Goal: Contribute content: Contribute content

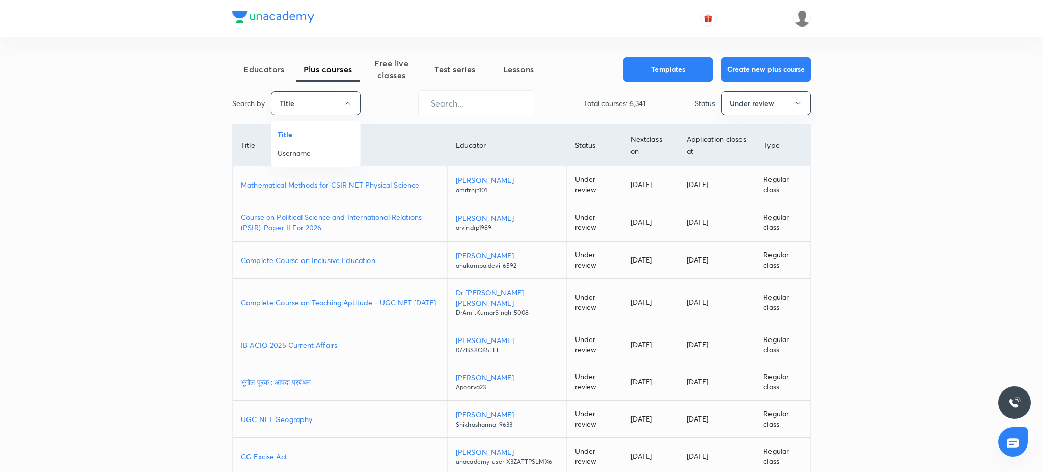
click at [320, 152] on span "Username" at bounding box center [316, 153] width 76 height 11
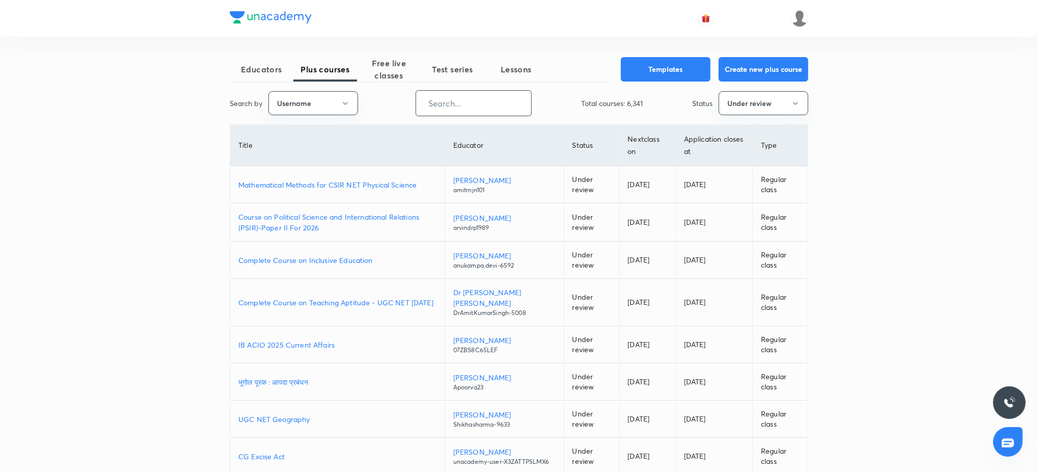
click at [443, 109] on input "text" at bounding box center [473, 103] width 115 height 26
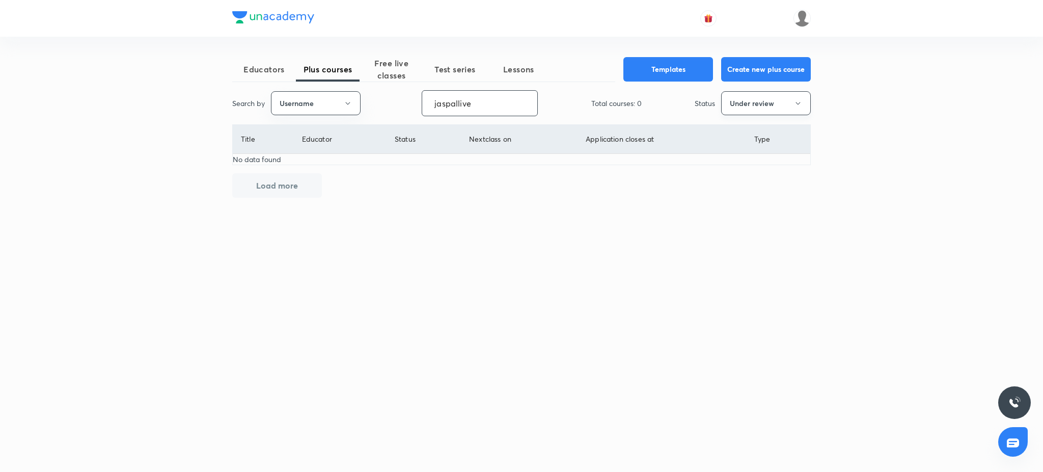
type input "jaspallive"
click at [788, 105] on button "Under review" at bounding box center [766, 103] width 90 height 24
click at [740, 186] on span "Live" at bounding box center [766, 190] width 76 height 11
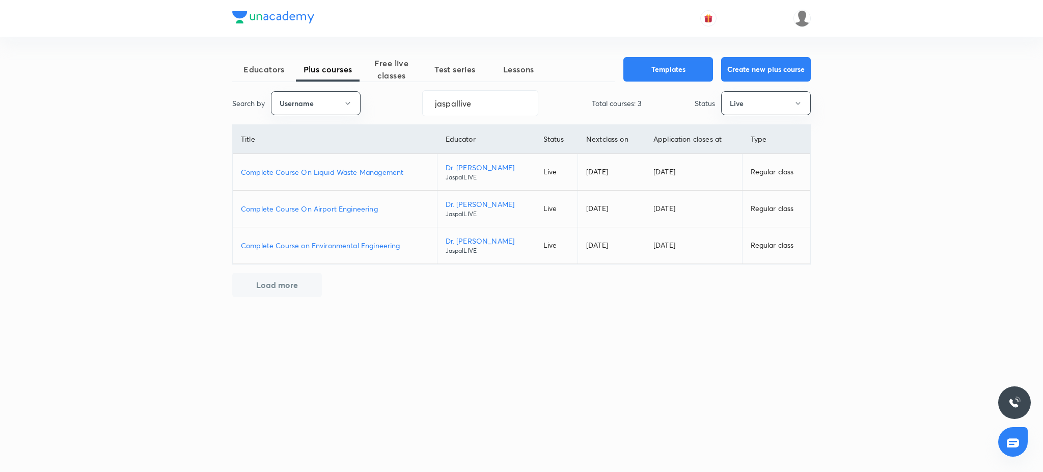
click at [320, 205] on p "Complete Course On Airport Engineering" at bounding box center [335, 208] width 188 height 11
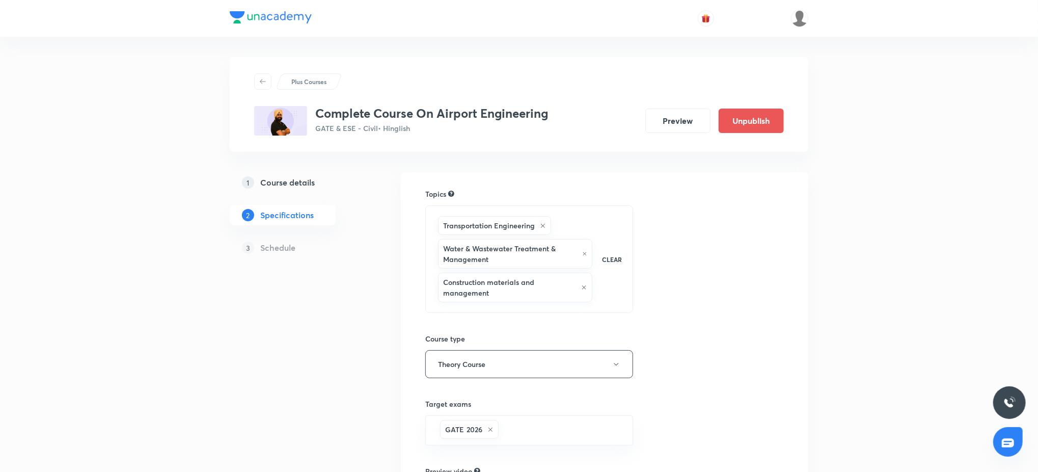
drag, startPoint x: 0, startPoint y: 0, endPoint x: 270, endPoint y: 183, distance: 326.7
click at [270, 183] on h5 "Course details" at bounding box center [287, 182] width 54 height 12
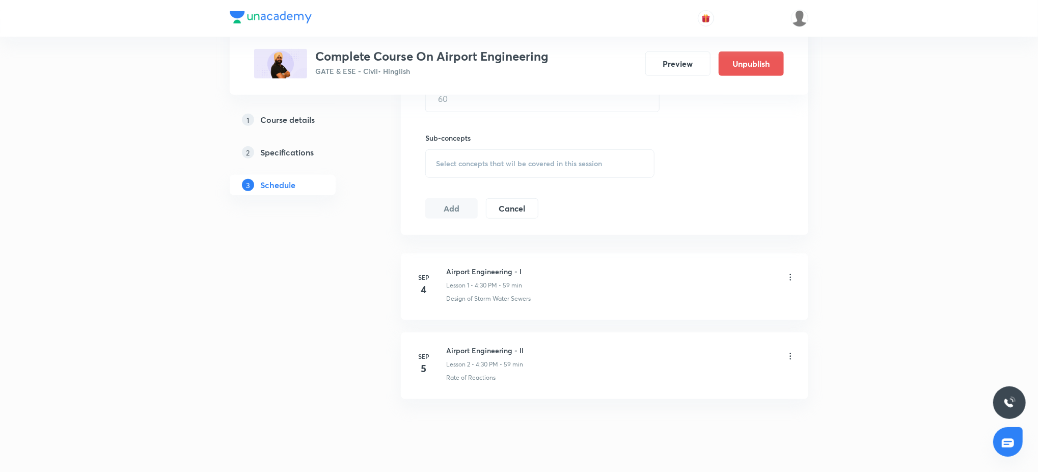
scroll to position [453, 0]
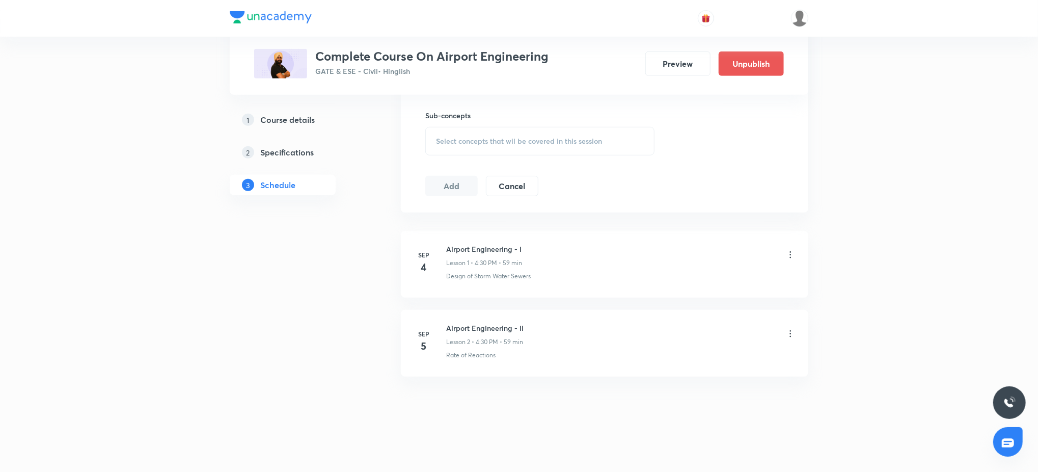
click at [790, 333] on icon at bounding box center [791, 333] width 2 height 7
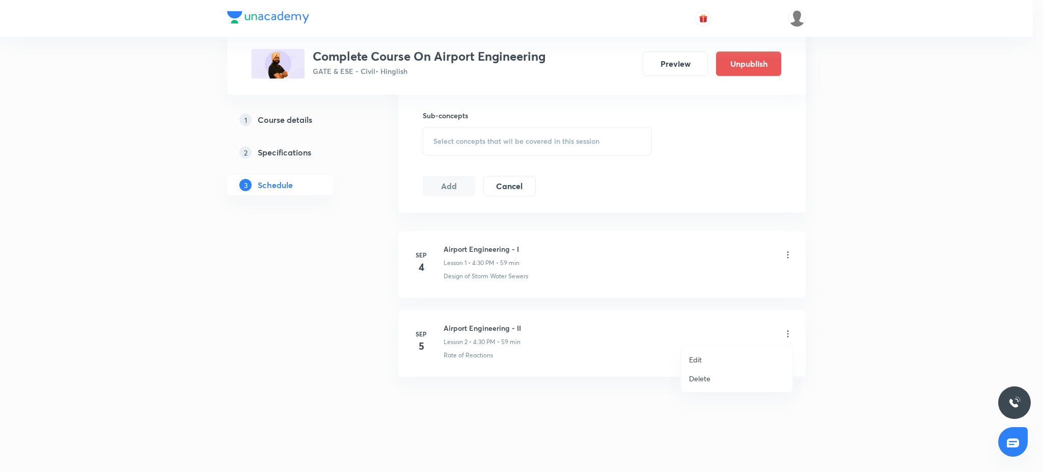
click at [662, 233] on div at bounding box center [521, 236] width 1043 height 472
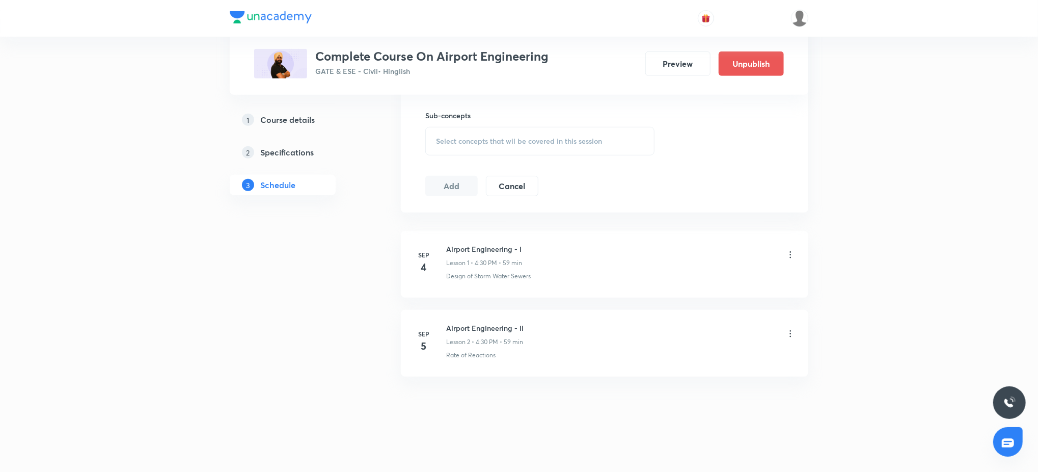
click at [476, 330] on h6 "Airport Engineering - II" at bounding box center [484, 327] width 77 height 11
copy h6 "Airport Engineering - II"
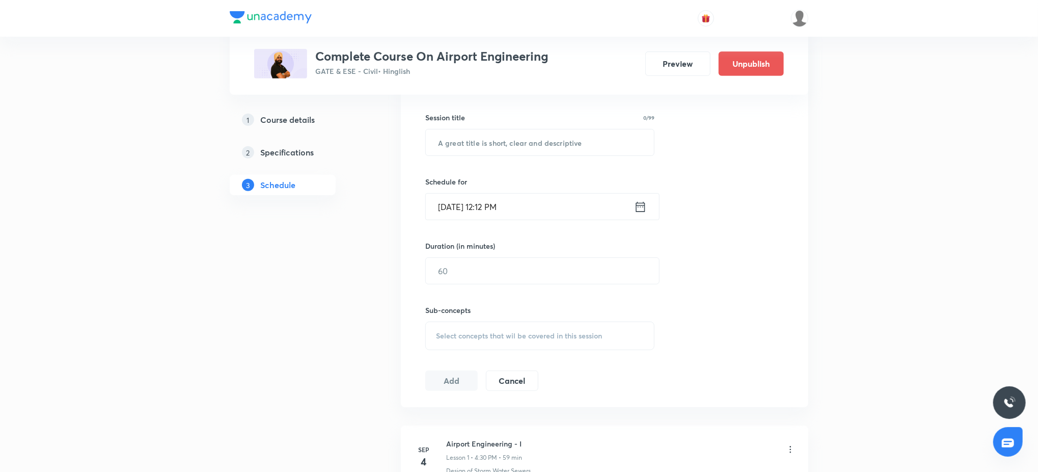
scroll to position [235, 0]
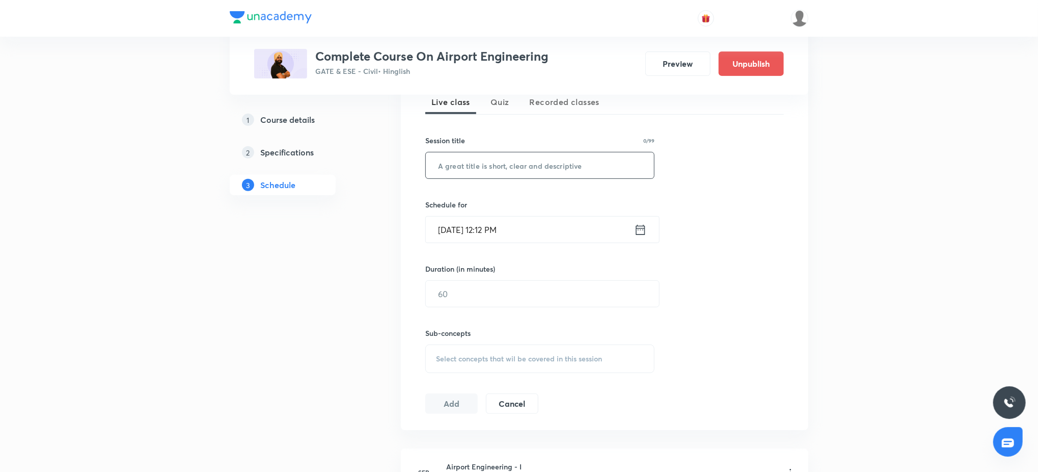
click at [502, 176] on input "text" at bounding box center [540, 165] width 228 height 26
paste input "Airport Engineering - II"
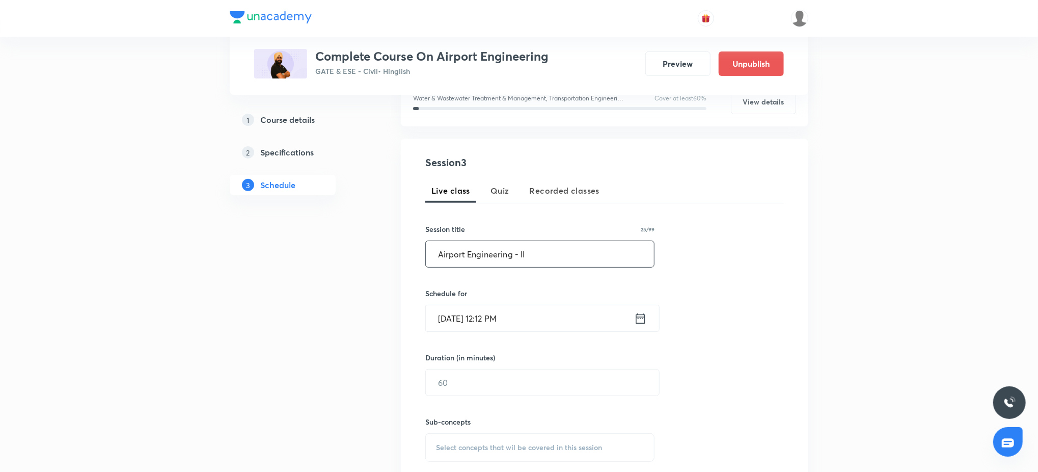
scroll to position [145, 0]
type input "Airport Engineering - III"
click at [545, 328] on input "Sep 5, 2025, 12:12 PM" at bounding box center [530, 320] width 208 height 26
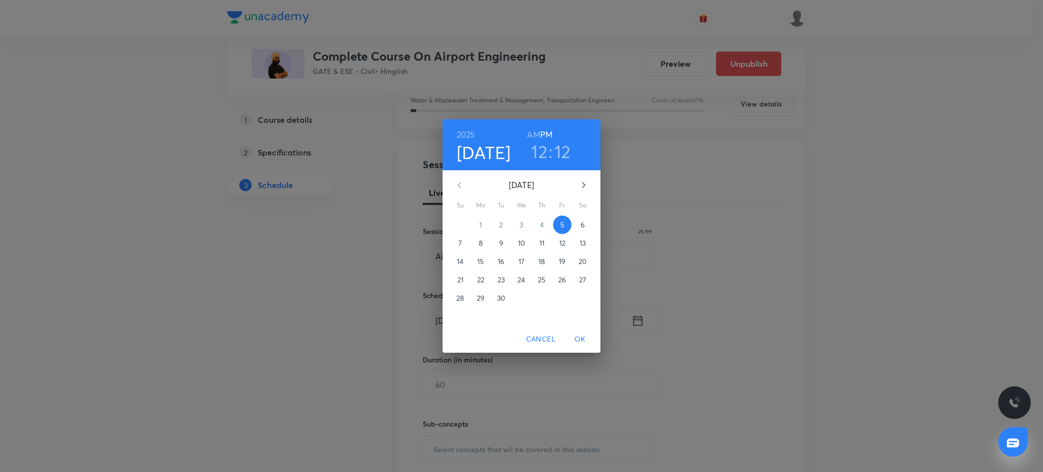
click at [541, 149] on h3 "12" at bounding box center [539, 151] width 16 height 21
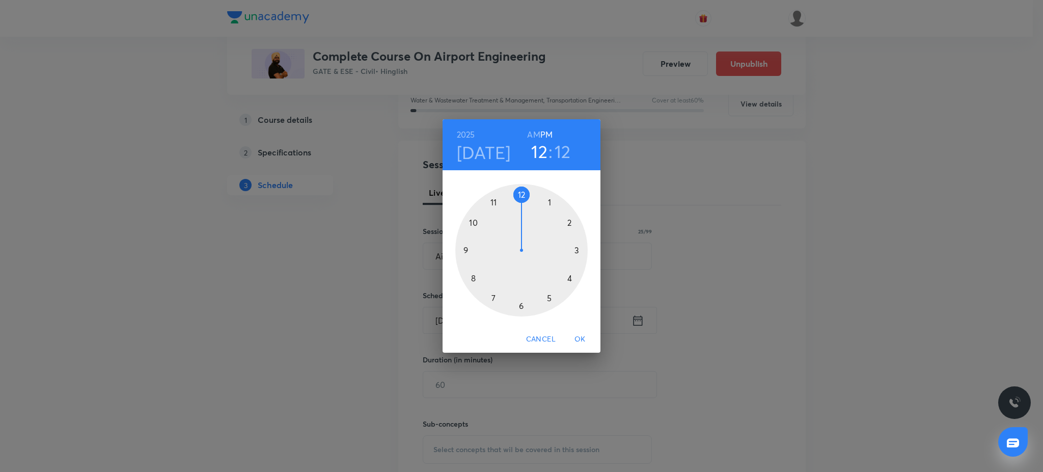
click at [550, 301] on div at bounding box center [521, 250] width 132 height 132
click at [522, 306] on div at bounding box center [521, 250] width 132 height 132
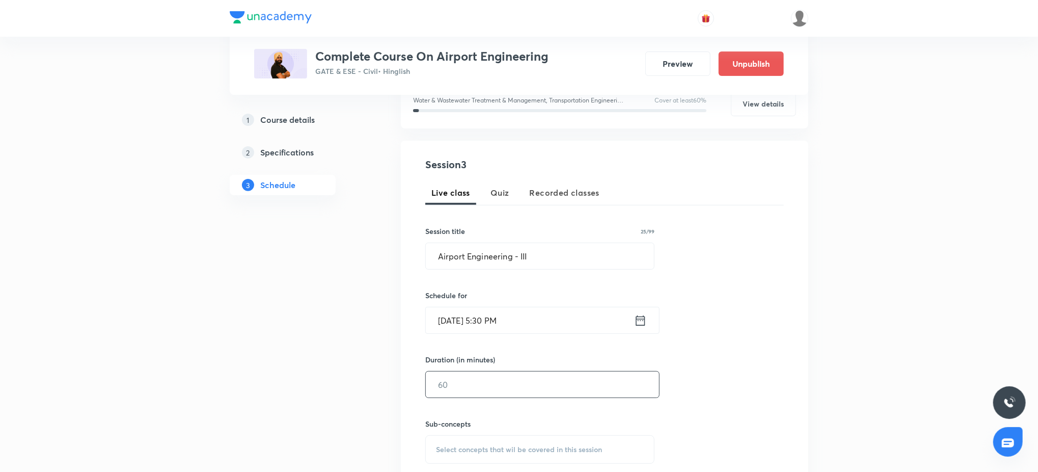
click at [480, 391] on input "text" at bounding box center [542, 384] width 233 height 26
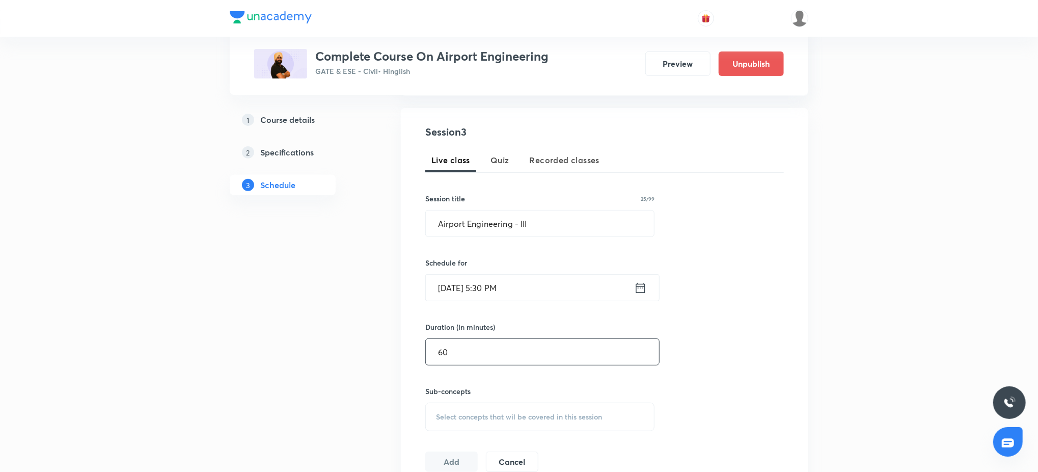
scroll to position [181, 0]
type input "60"
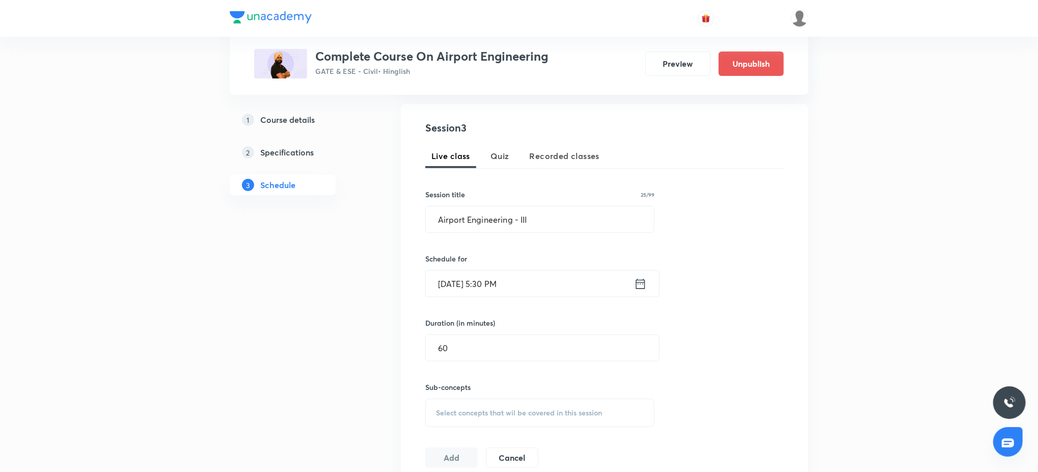
click at [474, 408] on span "Select concepts that wil be covered in this session" at bounding box center [519, 412] width 166 height 8
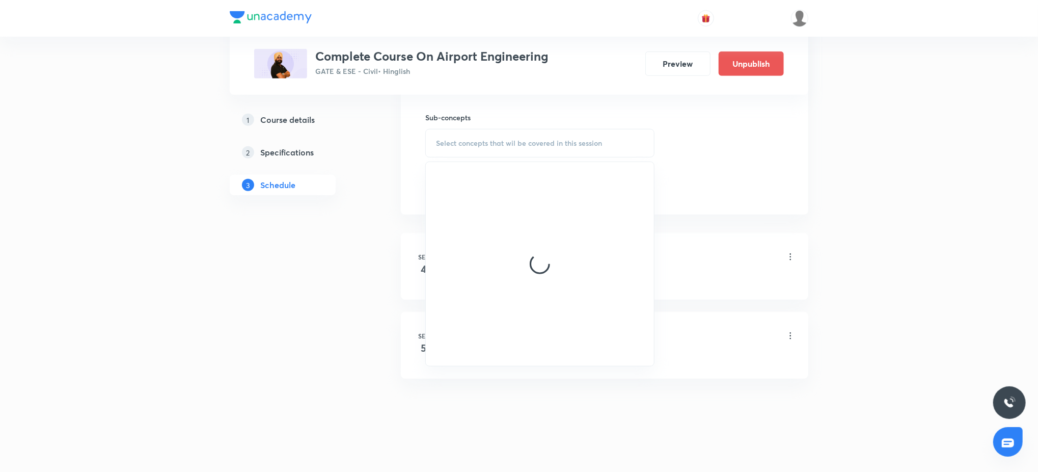
scroll to position [453, 0]
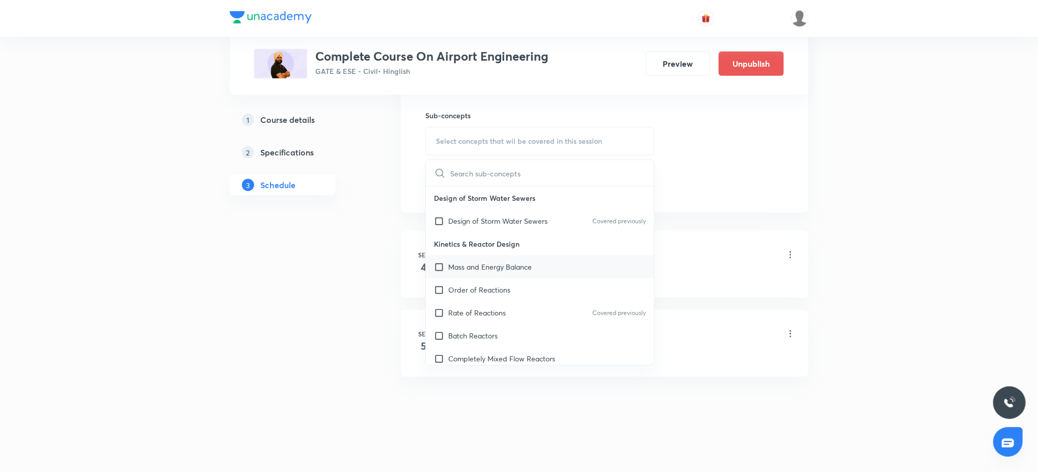
click at [472, 266] on p "Mass and Energy Balance" at bounding box center [490, 266] width 84 height 11
checkbox input "true"
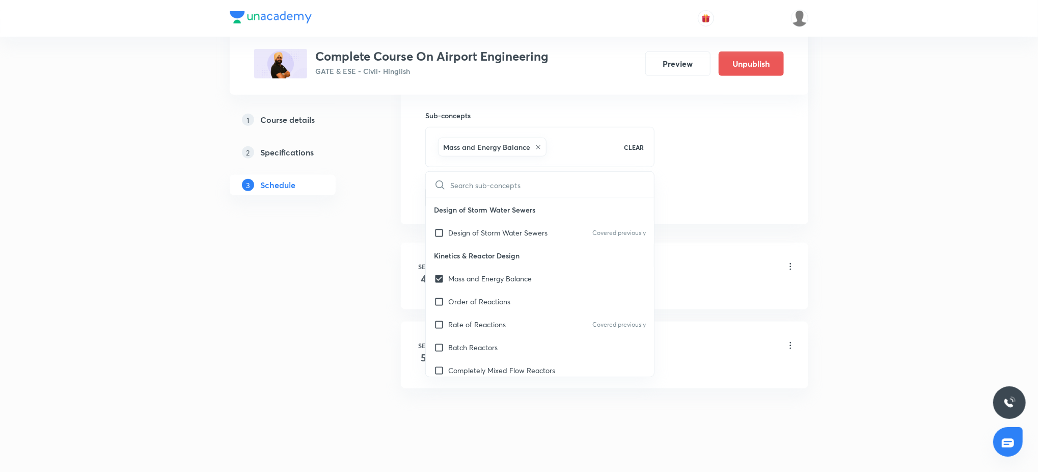
click at [812, 139] on div "Plus Courses Complete Course On Airport Engineering GATE & ESE - Civil • Hingli…" at bounding box center [519, 15] width 1038 height 937
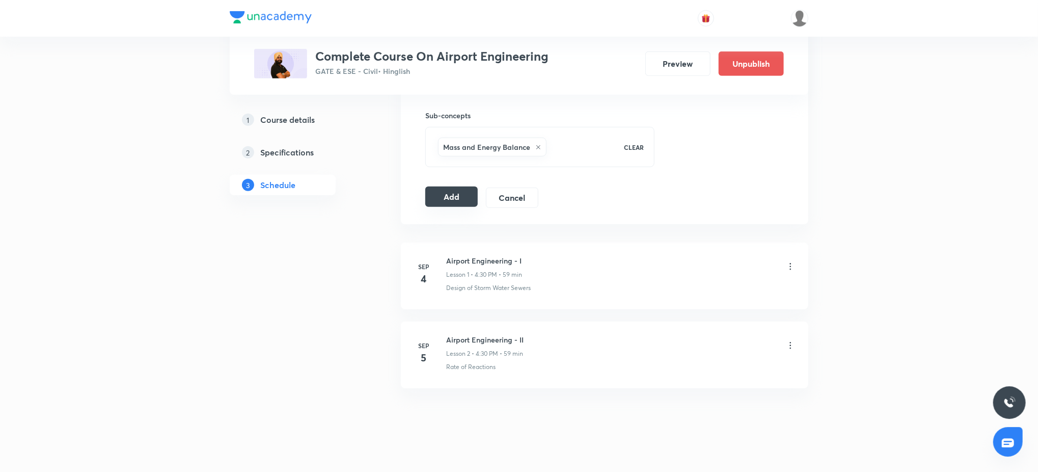
click at [445, 193] on button "Add" at bounding box center [451, 196] width 52 height 20
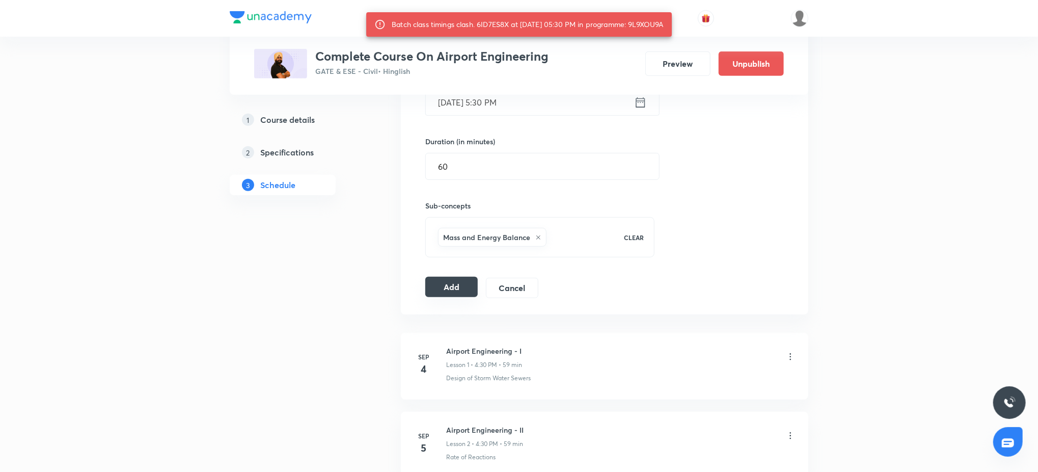
scroll to position [344, 0]
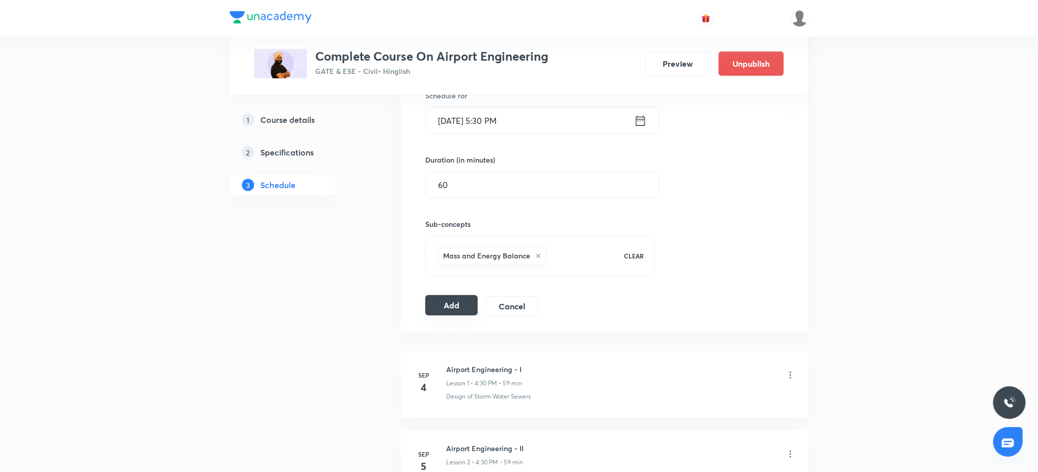
click at [446, 309] on button "Add" at bounding box center [451, 305] width 52 height 20
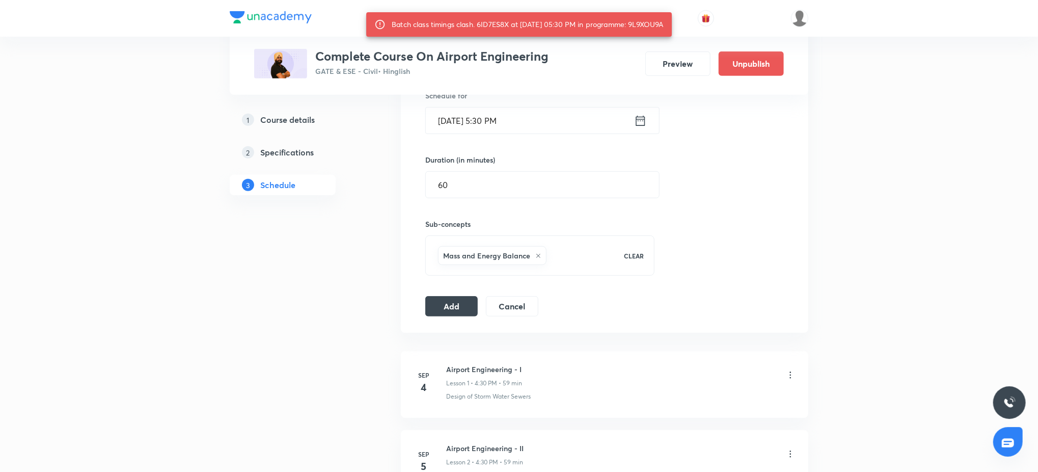
click at [652, 24] on div "Batch class timings clash. 6ID7ES8X at 05 Sep 2025 05:30 PM in programme: 9L9XO…" at bounding box center [528, 24] width 272 height 18
copy div "9L9XOU9A"
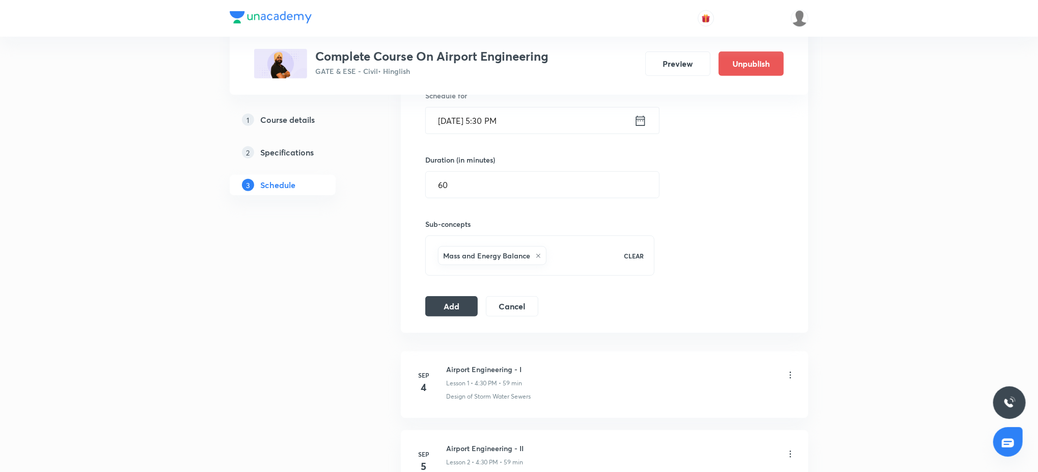
click at [642, 122] on icon at bounding box center [640, 121] width 13 height 14
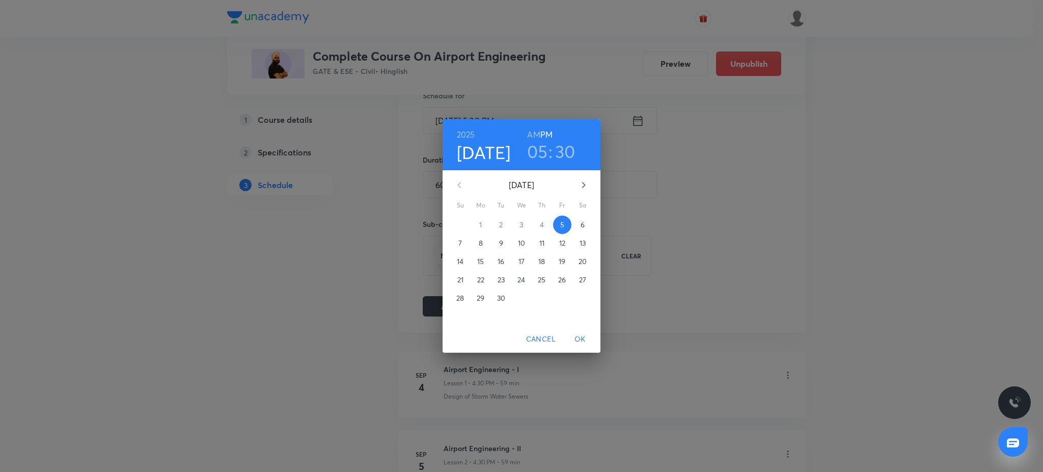
click at [538, 157] on h3 "05" at bounding box center [537, 151] width 21 height 21
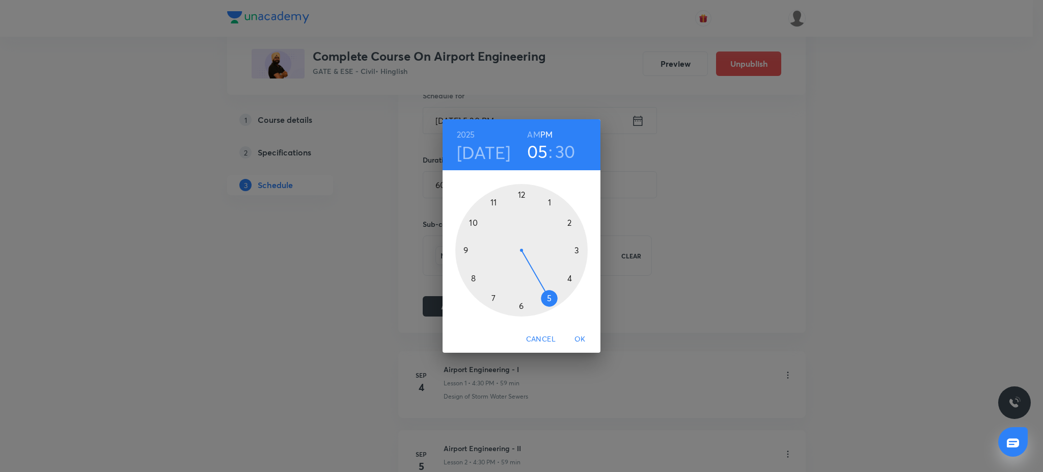
click at [493, 294] on div at bounding box center [521, 250] width 132 height 132
click at [526, 193] on div at bounding box center [521, 250] width 132 height 132
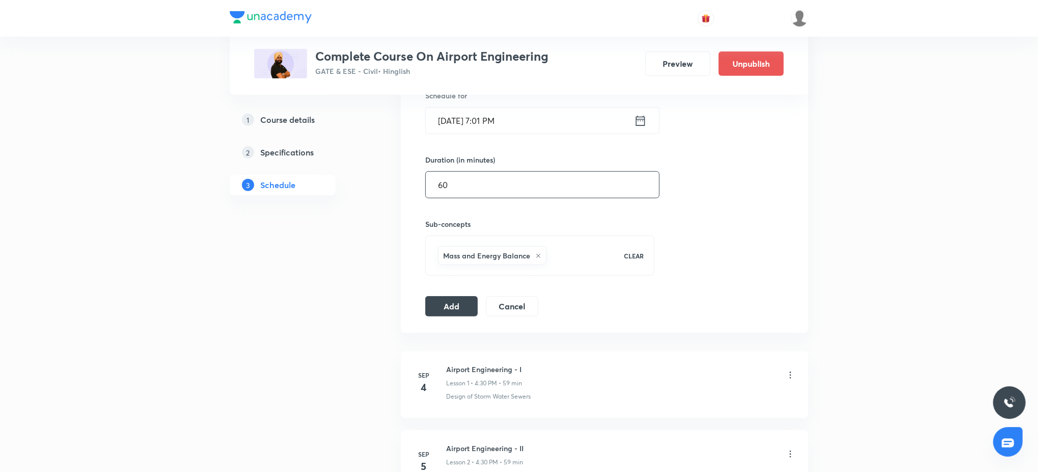
click at [455, 188] on input "60" at bounding box center [542, 185] width 233 height 26
type input "58"
click at [447, 294] on div "Session 3 Live class Quiz Recorded classes Session title 25/99 Airport Engineer…" at bounding box center [604, 136] width 359 height 359
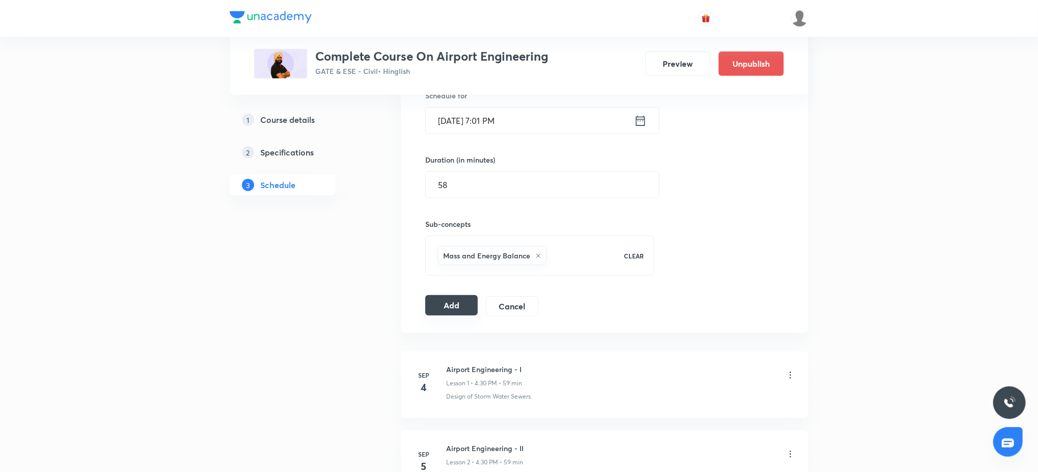
click at [447, 300] on button "Add" at bounding box center [451, 305] width 52 height 20
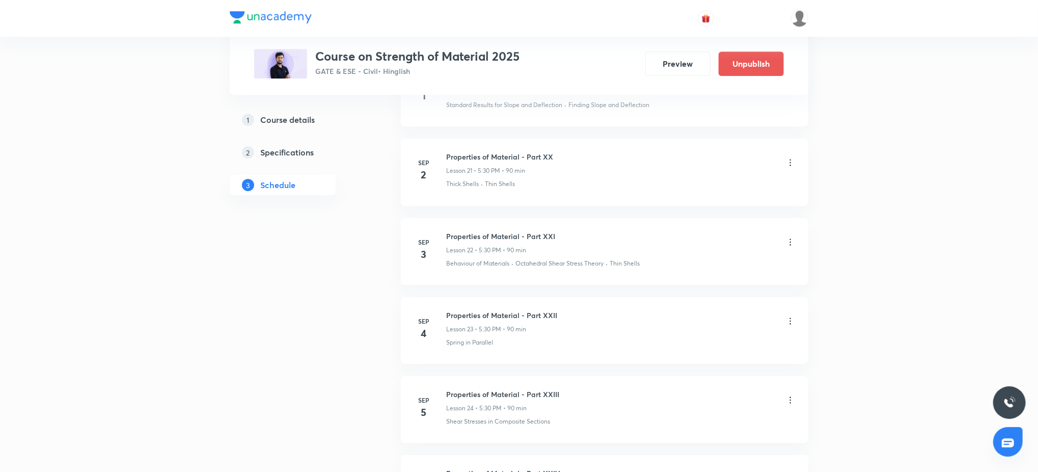
scroll to position [2159, 0]
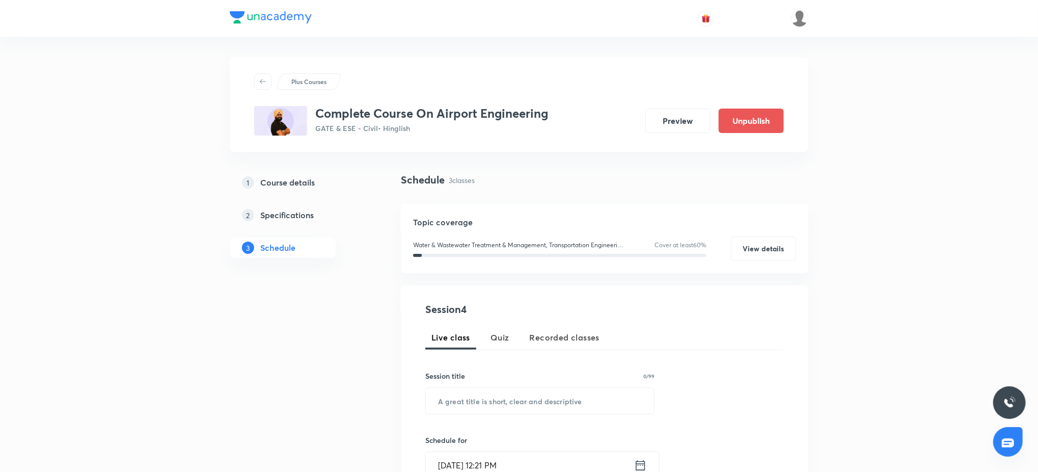
scroll to position [532, 0]
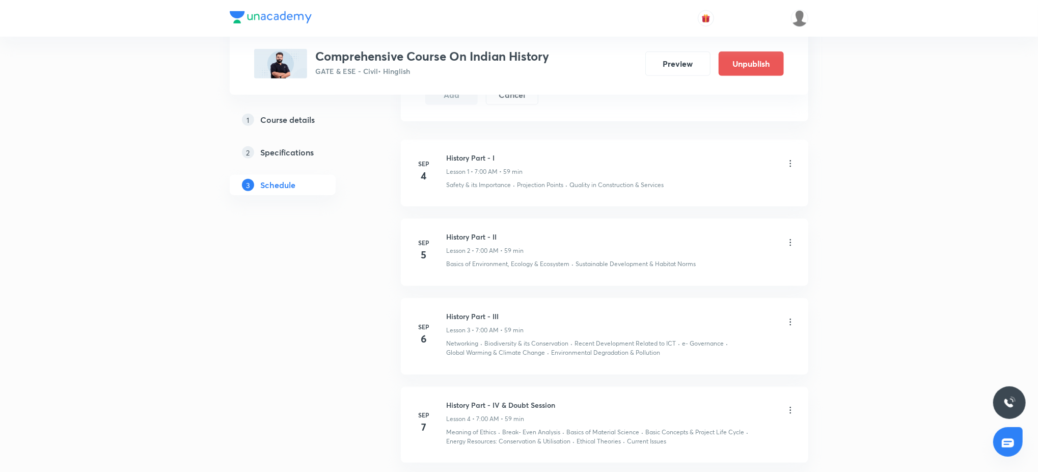
scroll to position [537, 0]
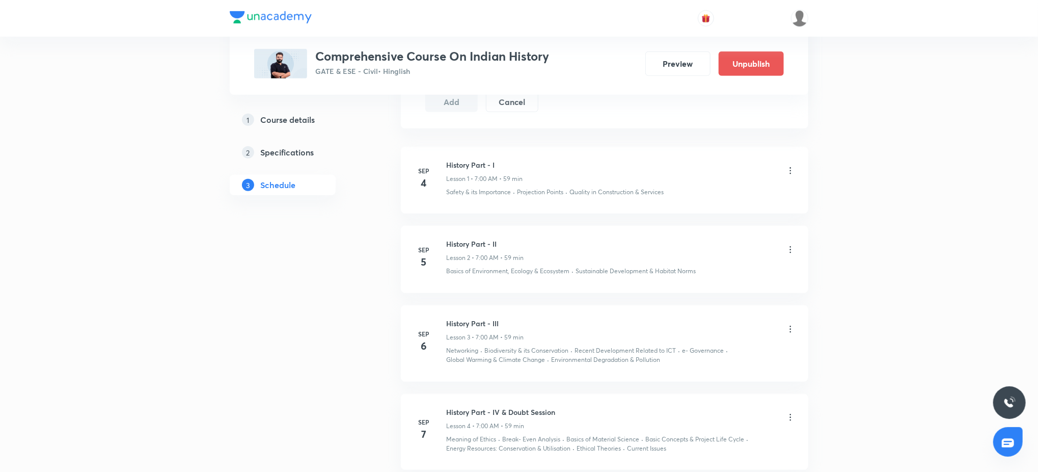
click at [314, 341] on div "1 Course details 2 Specifications 3 Schedule" at bounding box center [299, 361] width 139 height 1452
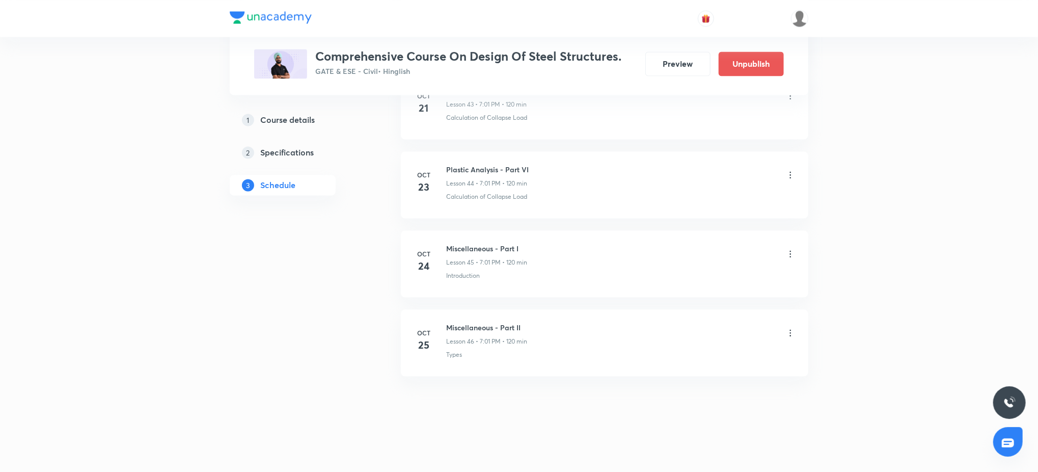
scroll to position [3930, 0]
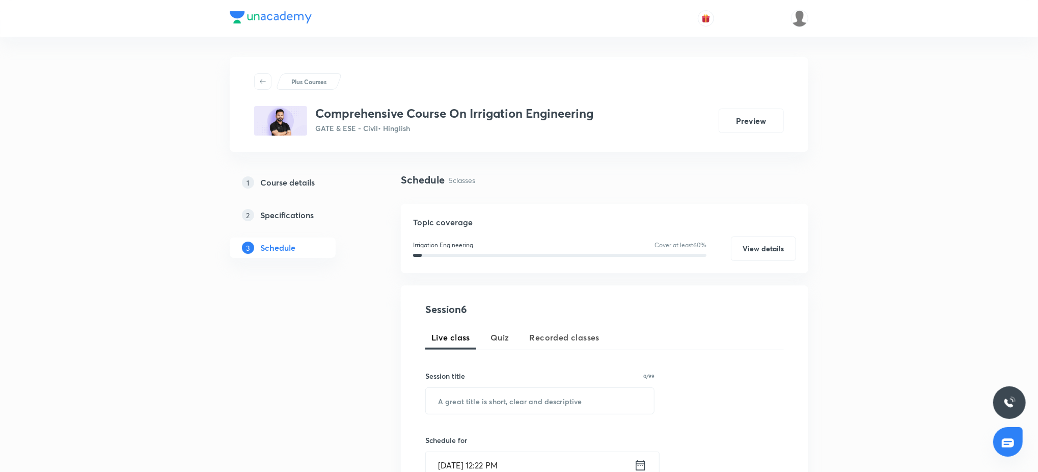
scroll to position [690, 0]
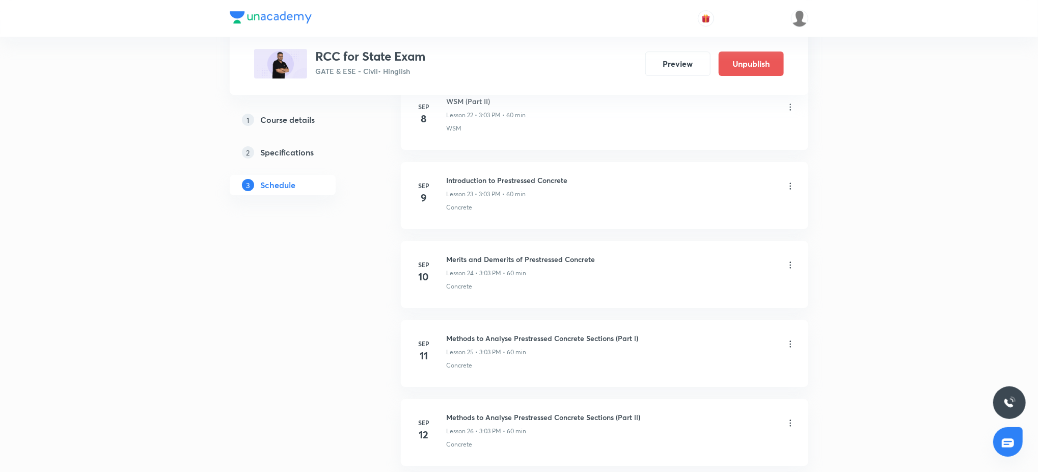
scroll to position [2269, 0]
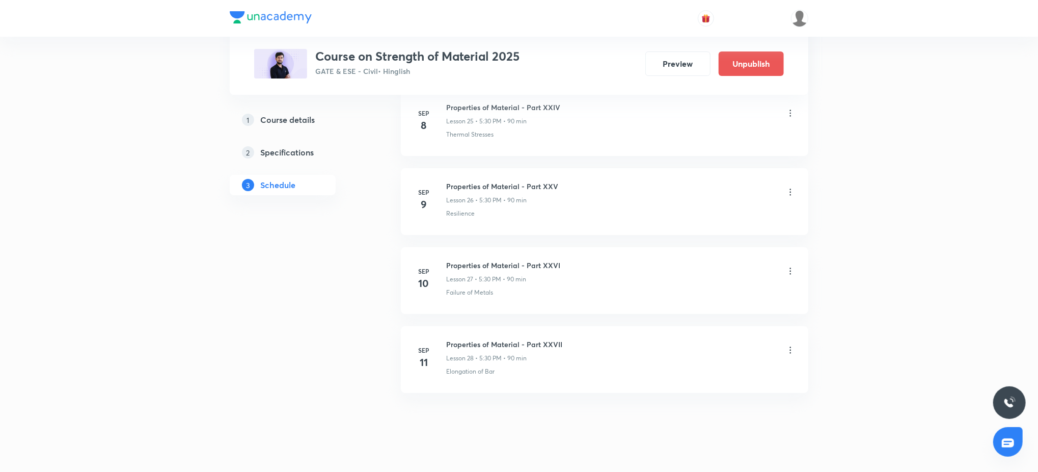
scroll to position [2503, 0]
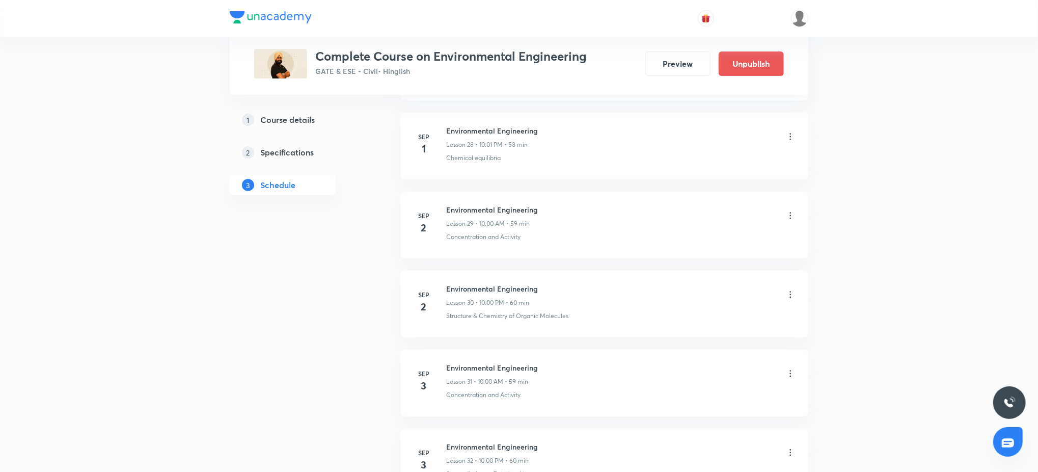
scroll to position [3139, 0]
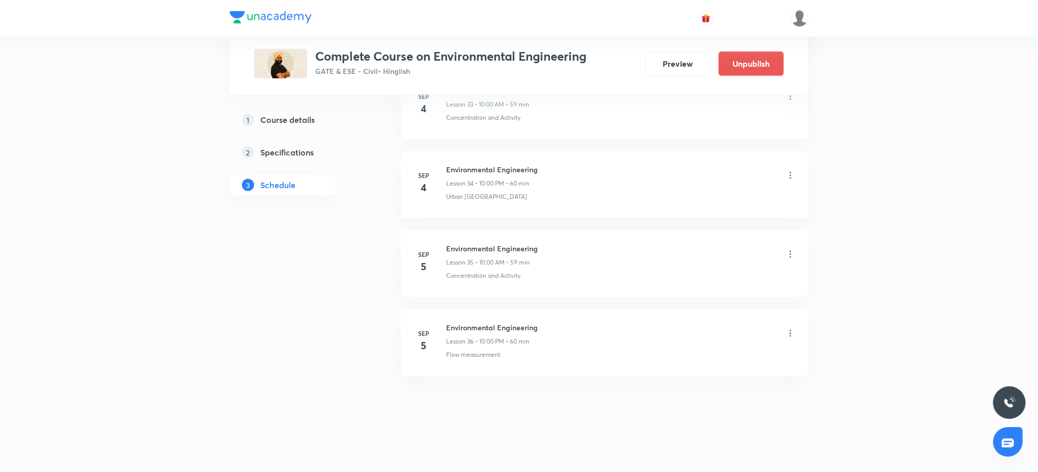
click at [445, 272] on div "Sep 5" at bounding box center [430, 262] width 33 height 24
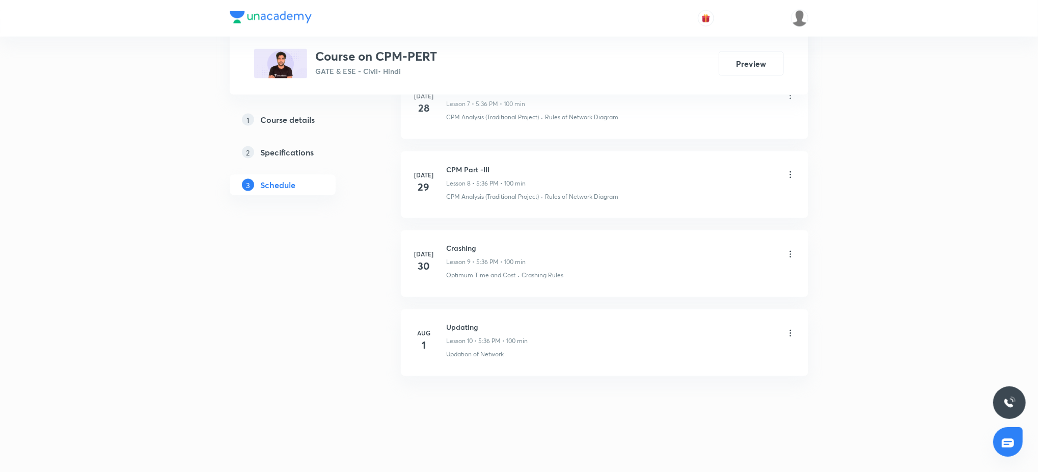
scroll to position [1050, 0]
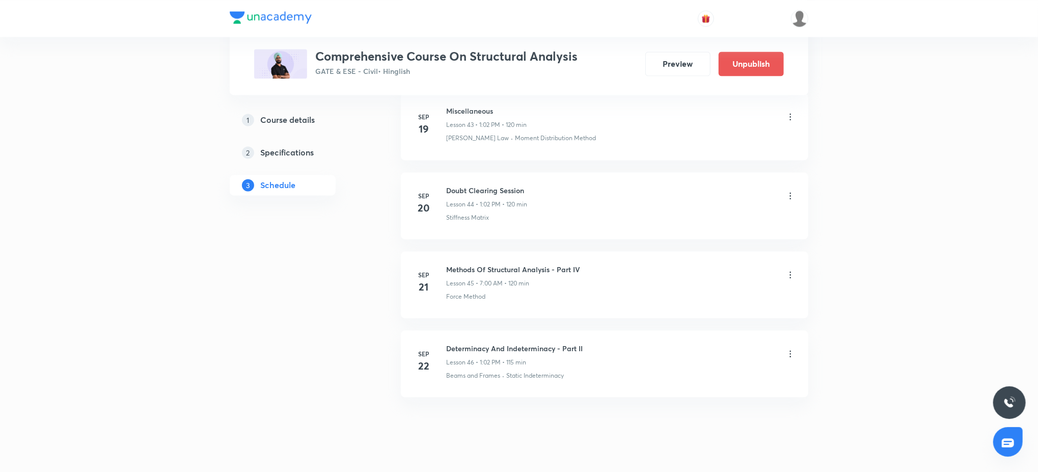
scroll to position [3931, 0]
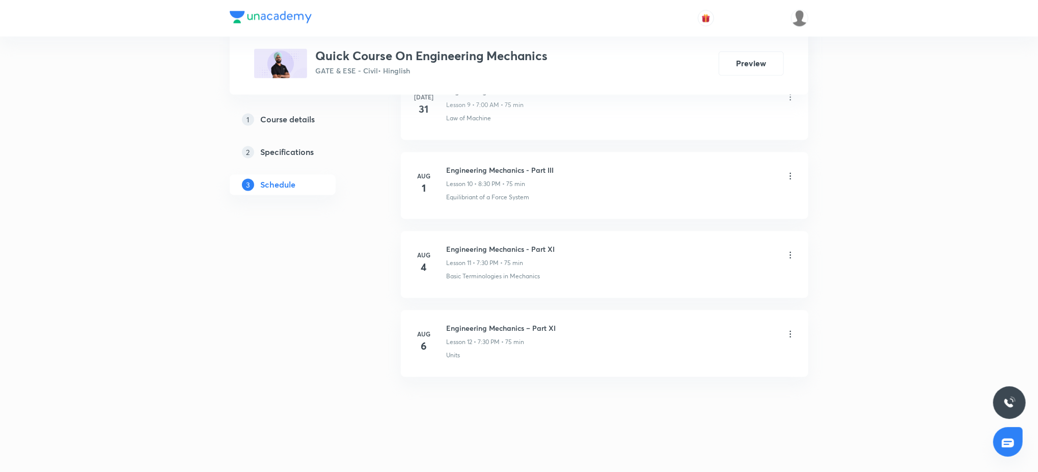
scroll to position [1243, 0]
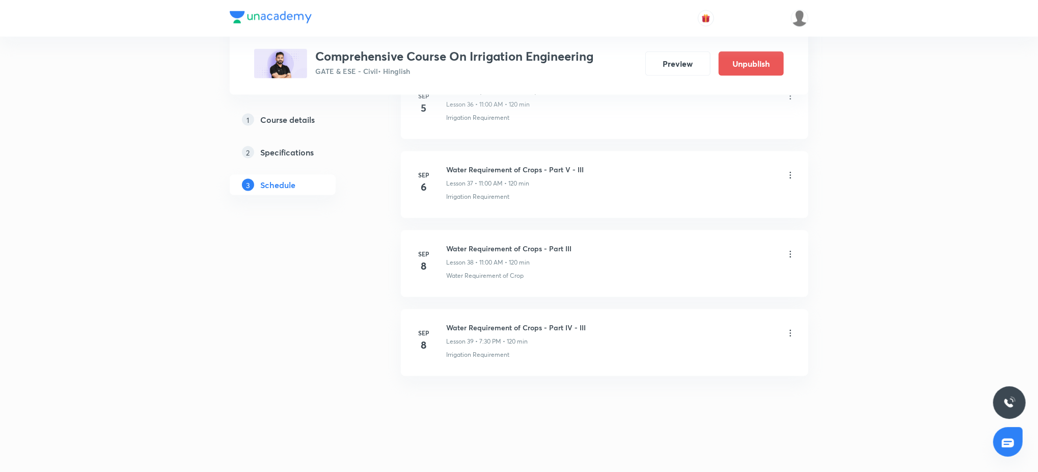
scroll to position [3508, 0]
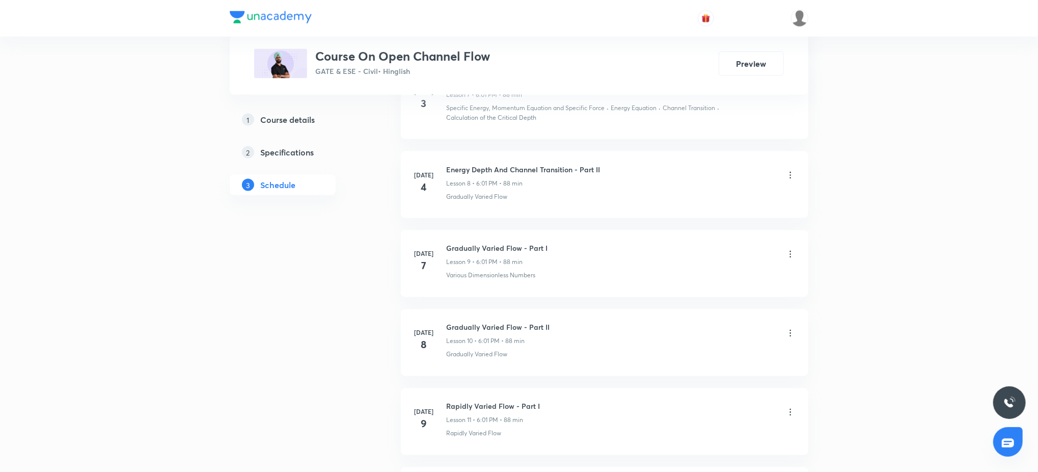
scroll to position [1332, 0]
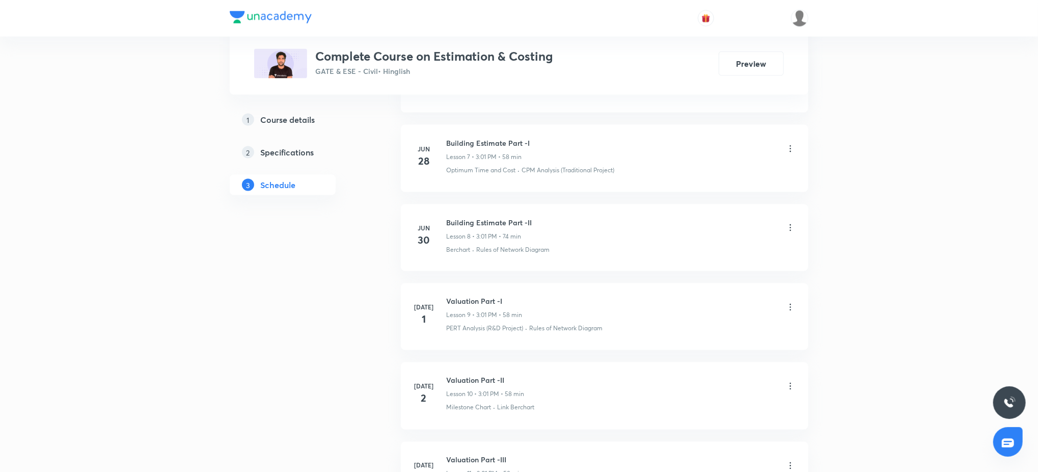
scroll to position [1718, 0]
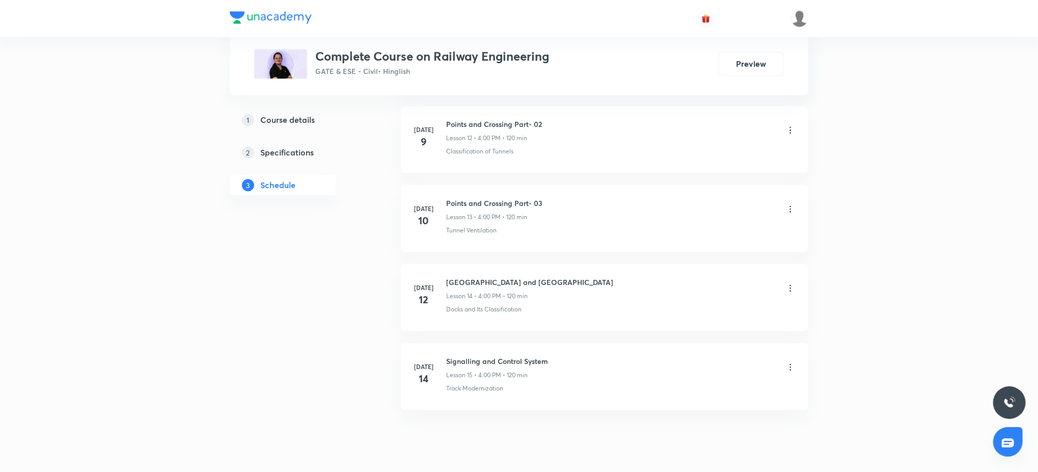
scroll to position [1482, 0]
